Goal: Find specific page/section: Find specific page/section

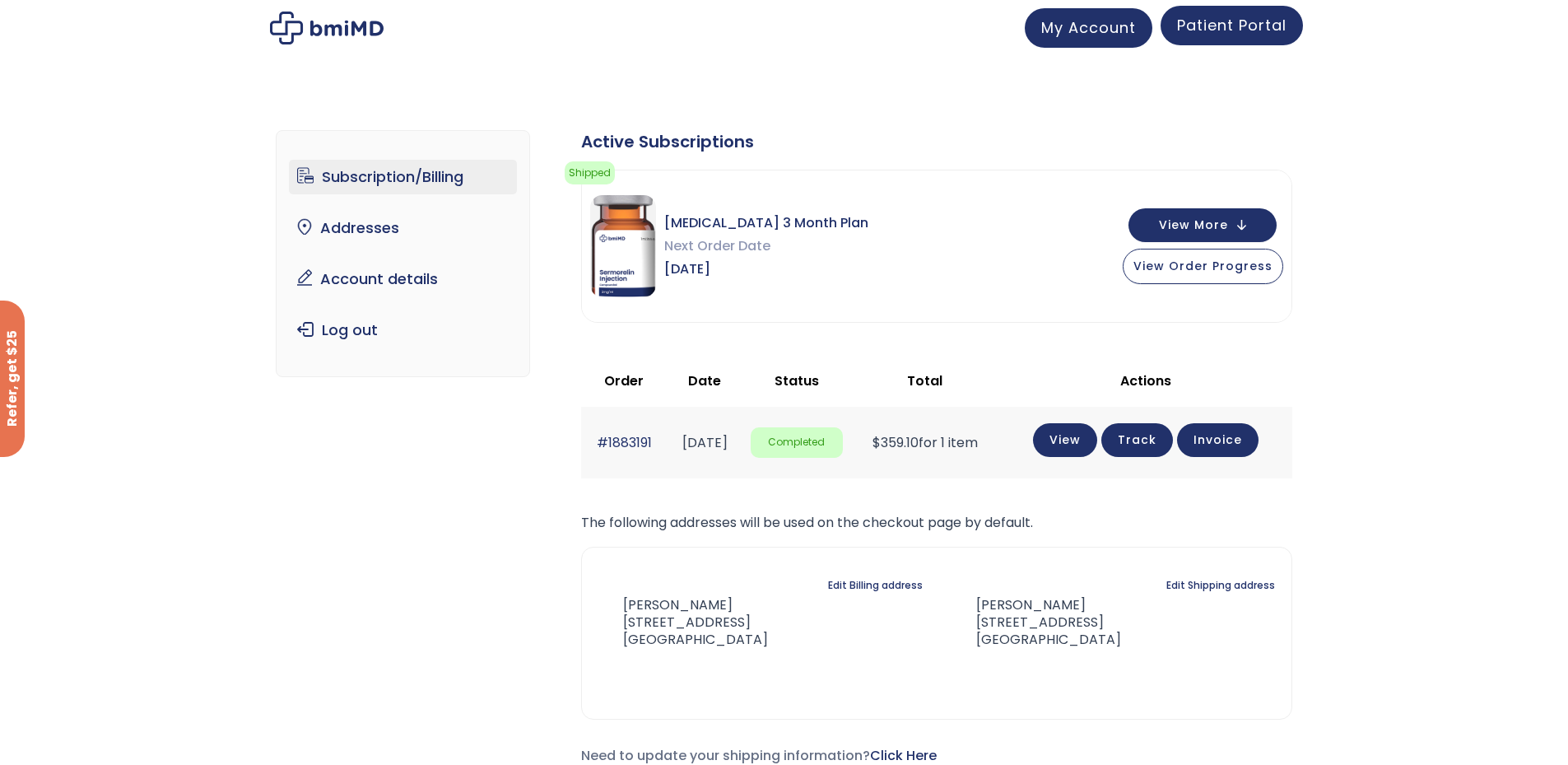
click at [1253, 28] on span "Patient Portal" at bounding box center [1231, 25] width 109 height 20
